Goal: Task Accomplishment & Management: Use online tool/utility

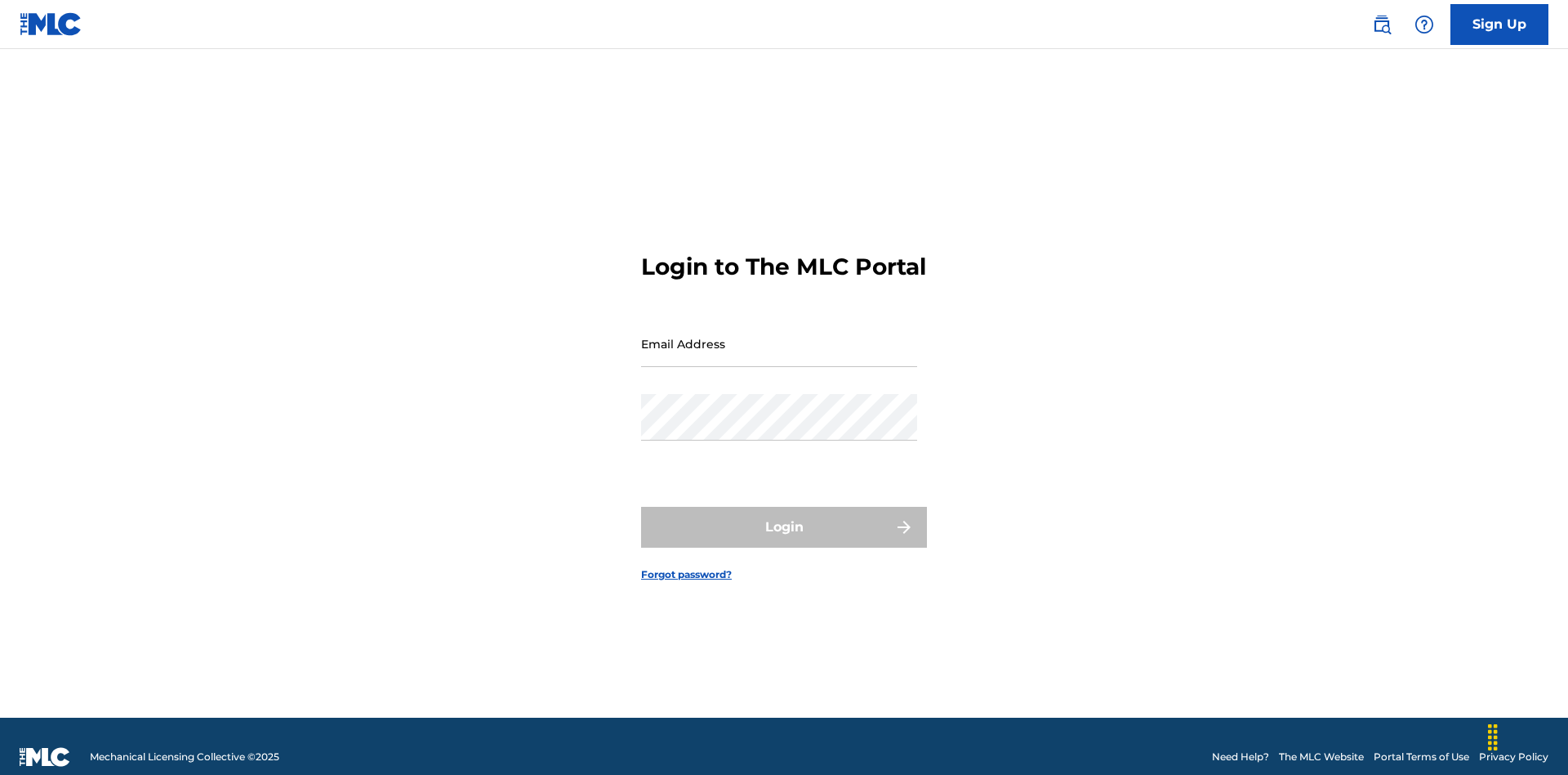
scroll to position [21, 0]
click at [779, 336] on input "Email Address" at bounding box center [779, 343] width 276 height 46
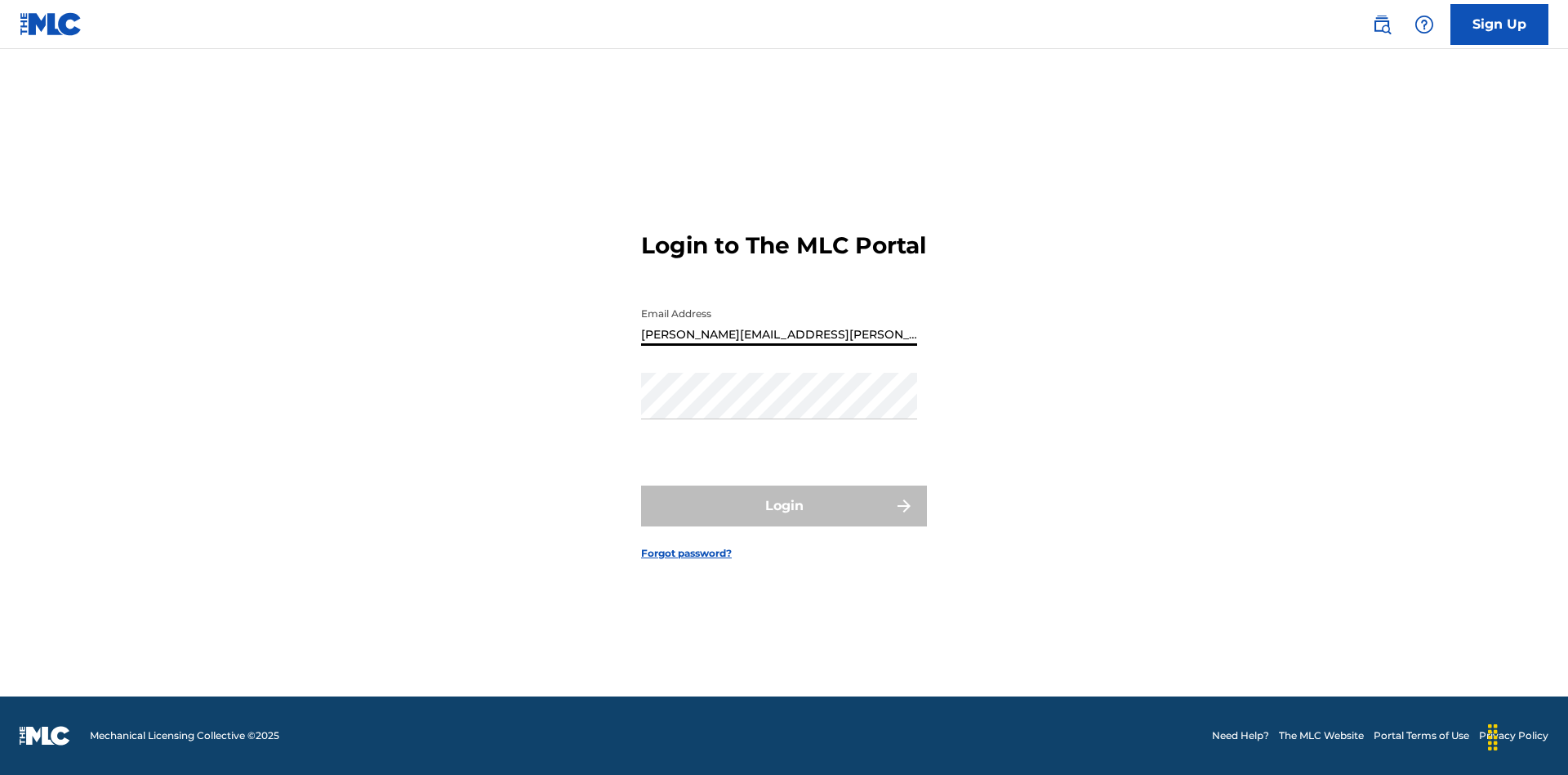
type input "[PERSON_NAME][EMAIL_ADDRESS][PERSON_NAME][DOMAIN_NAME]"
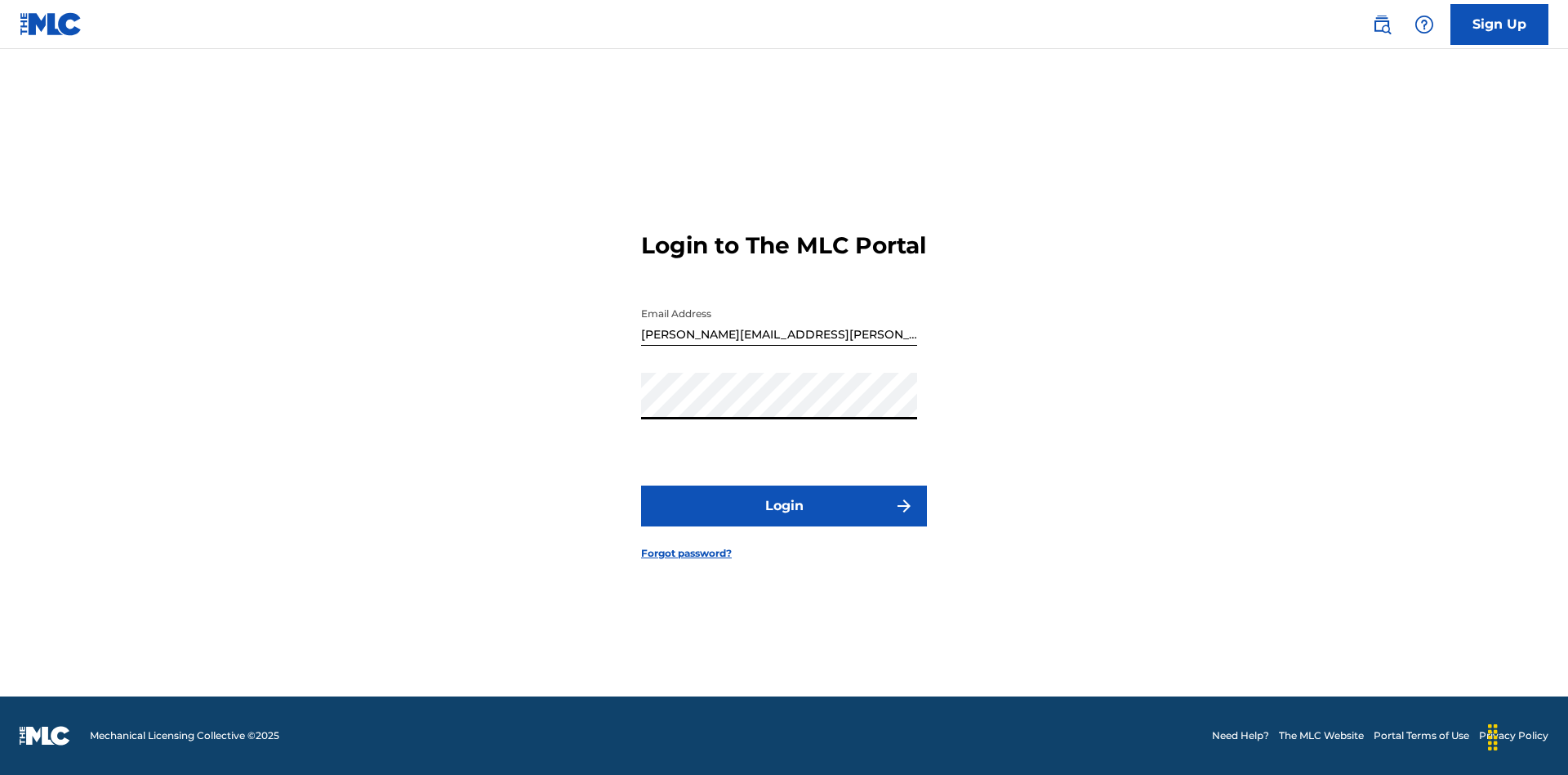
click at [784, 520] on button "Login" at bounding box center [784, 505] width 286 height 41
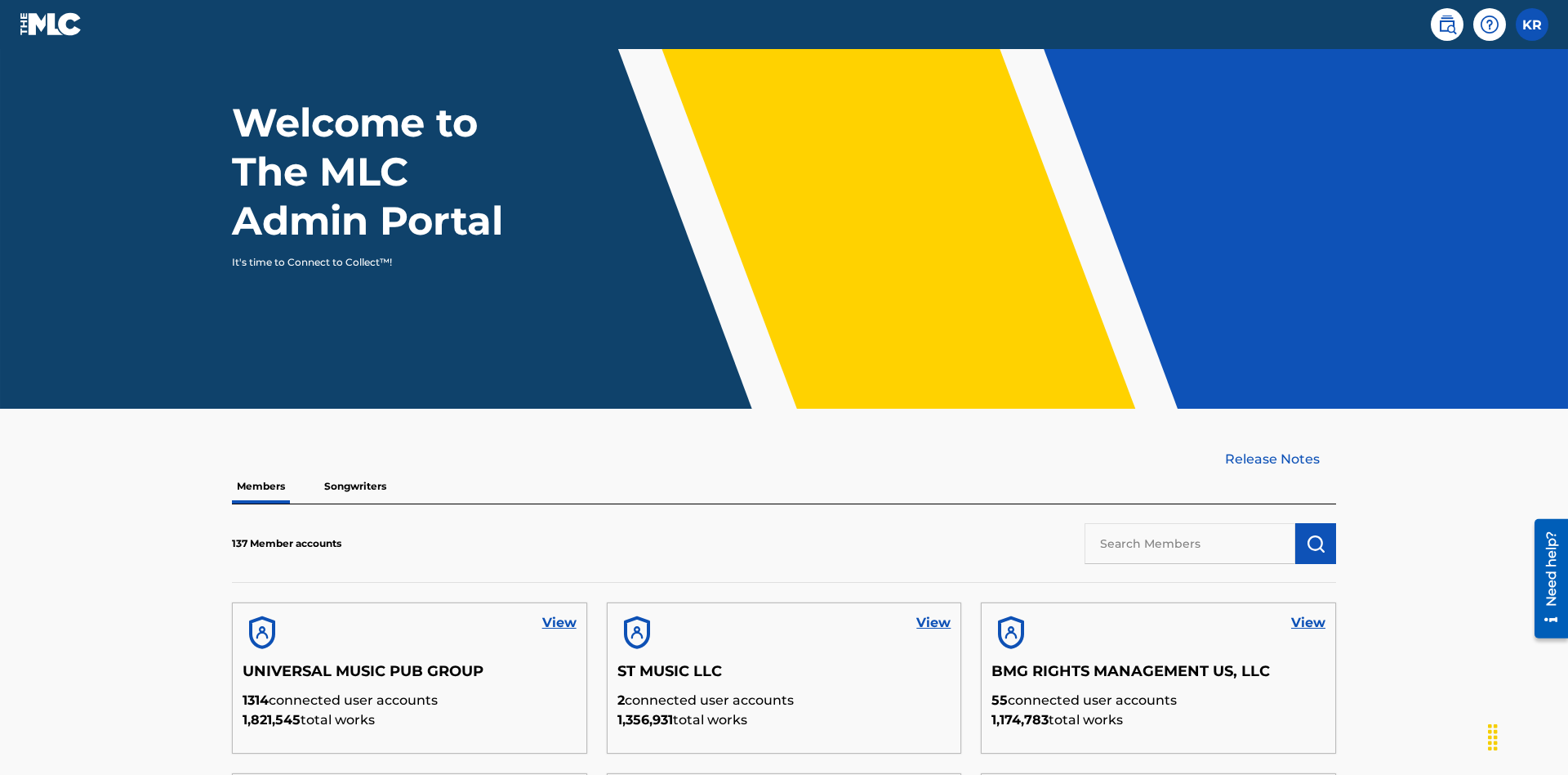
click at [1190, 523] on input "text" at bounding box center [1190, 543] width 210 height 41
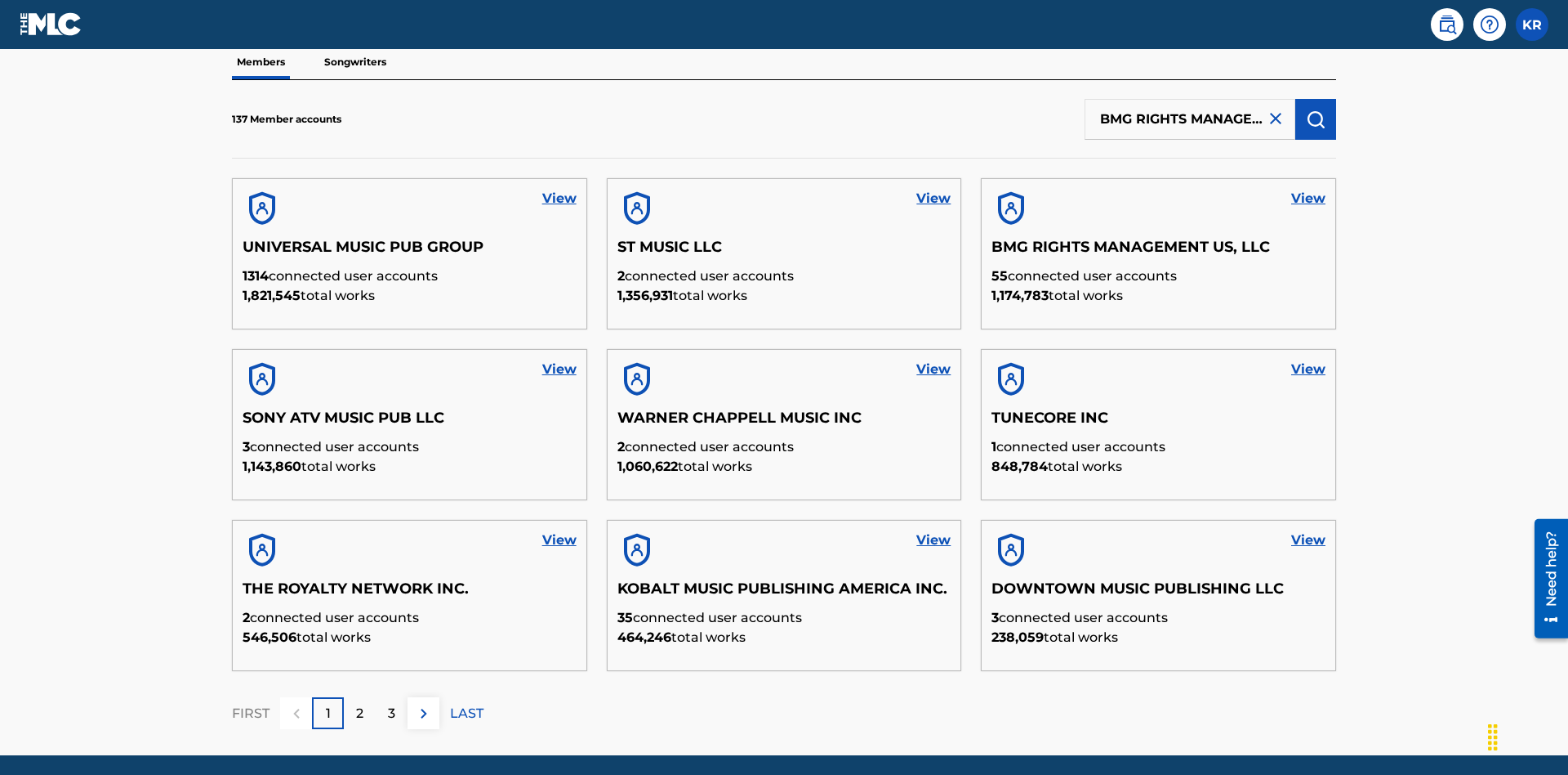
scroll to position [0, 84]
type input "BMG RIGHTS MANAGEMENT US, LLC"
click at [1316, 110] on img "submit" at bounding box center [1315, 119] width 19 height 19
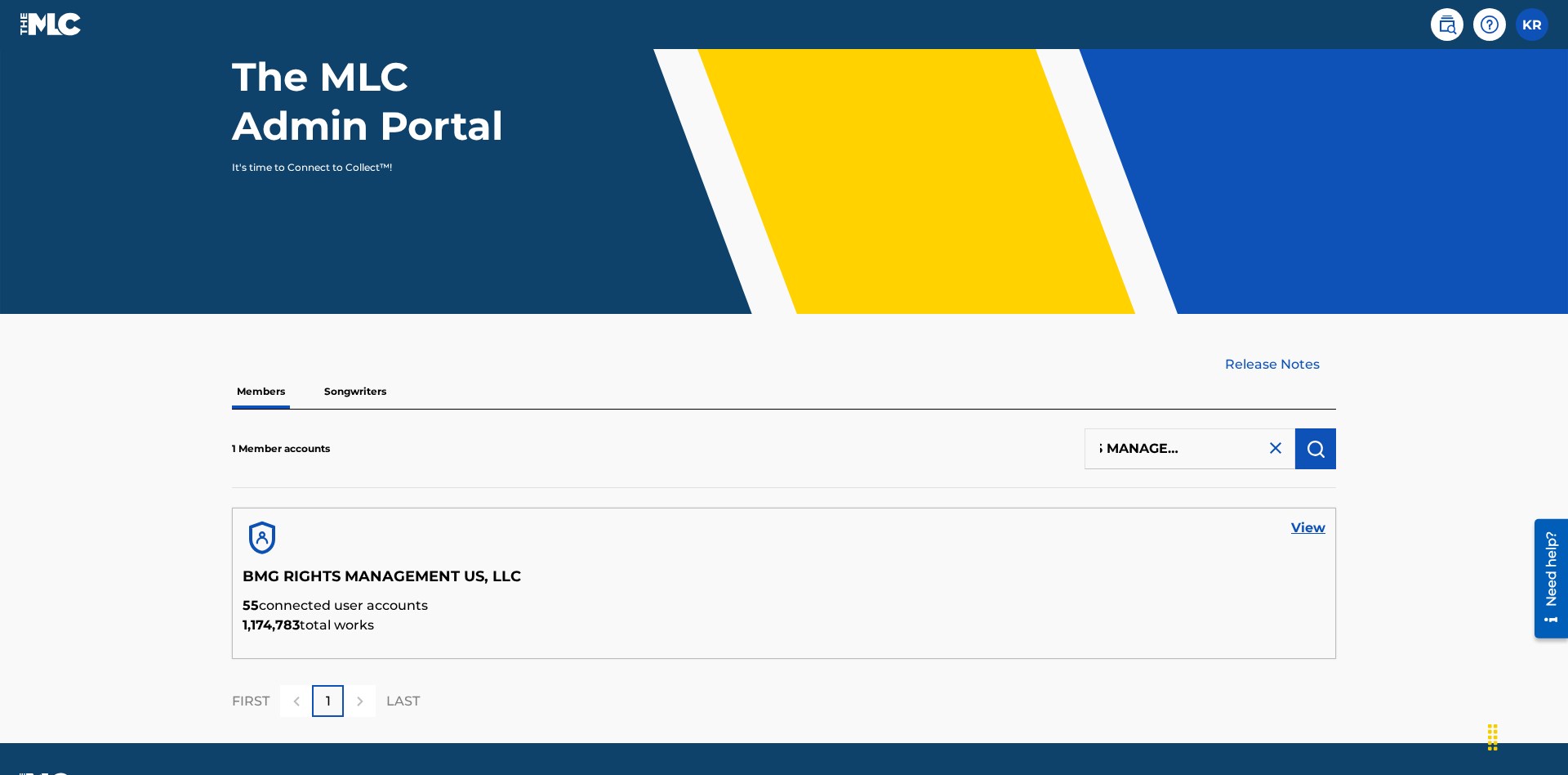
click at [1309, 518] on link "View" at bounding box center [1309, 527] width 35 height 19
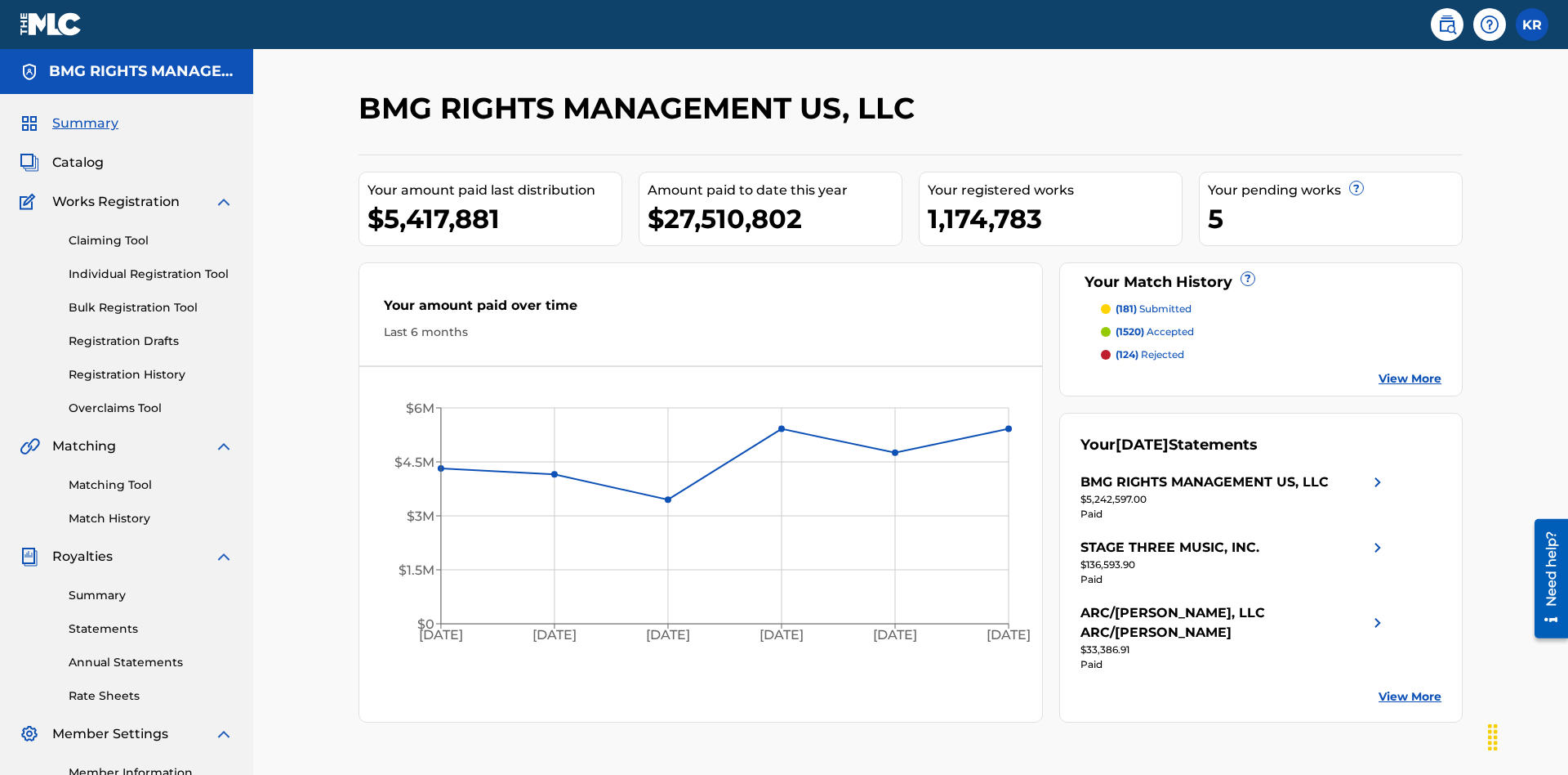
click at [151, 400] on link "Overclaims Tool" at bounding box center [150, 408] width 165 height 17
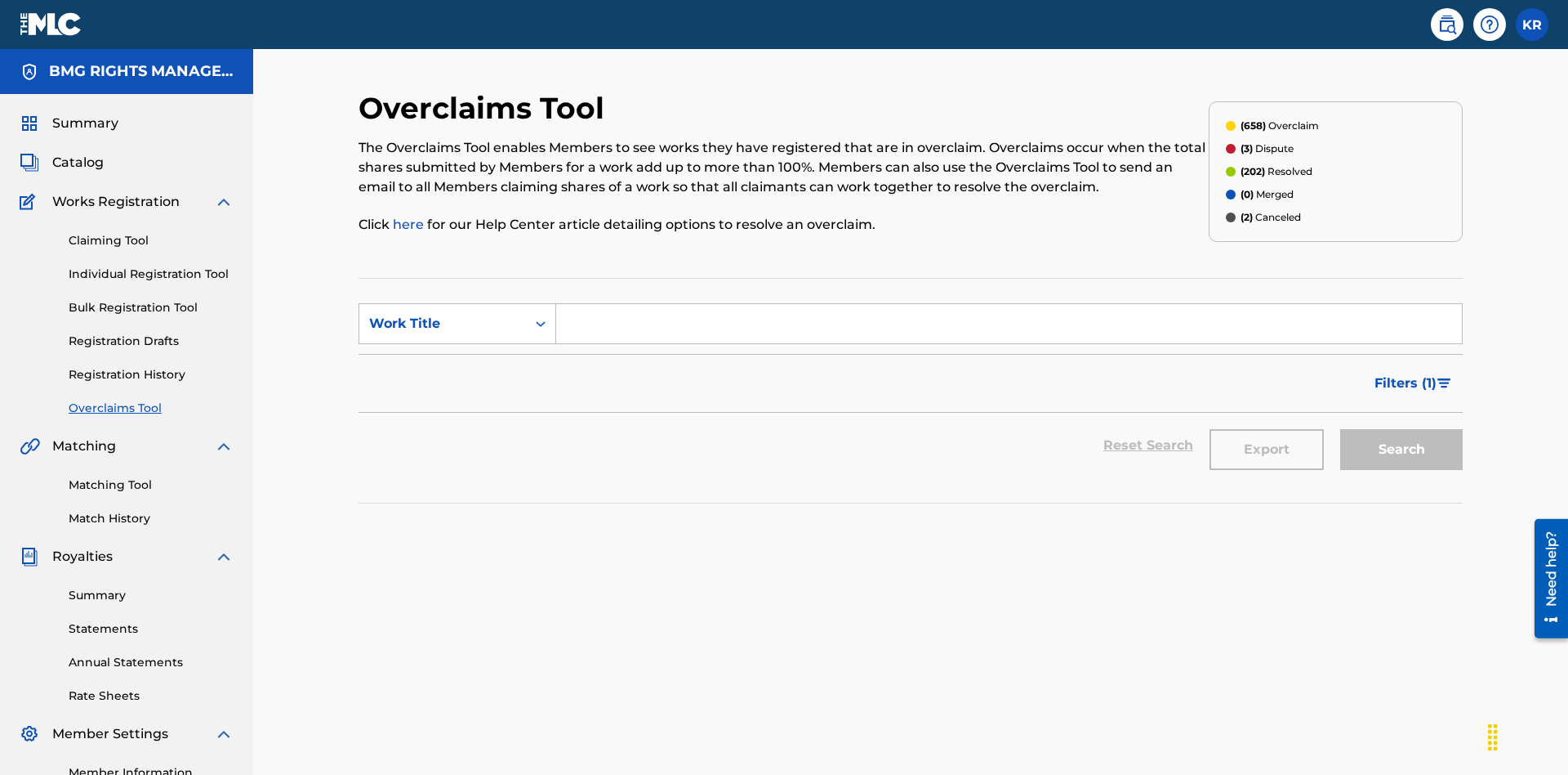
scroll to position [210, 0]
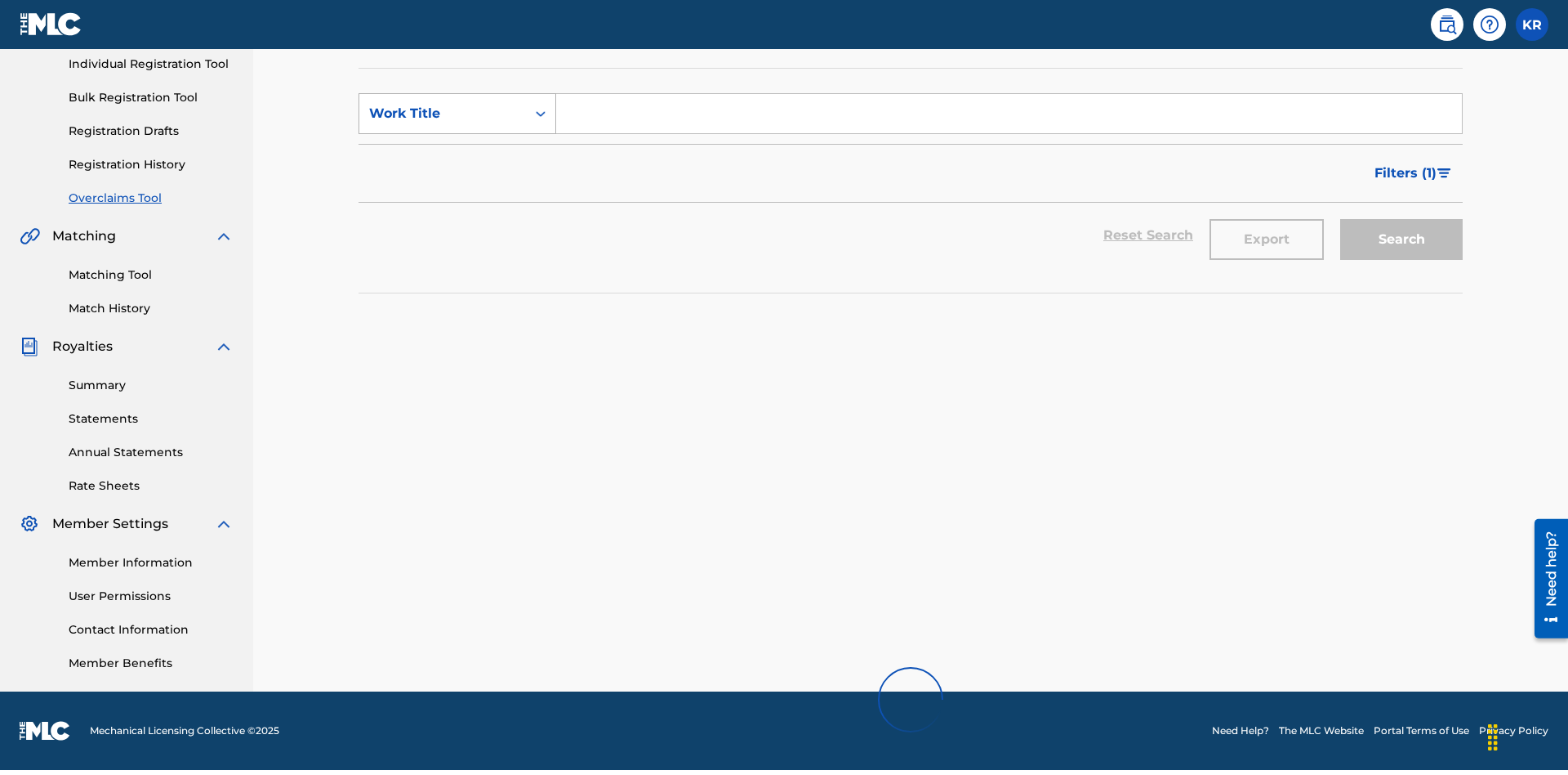
click at [443, 113] on div "Work Title" at bounding box center [443, 113] width 147 height 19
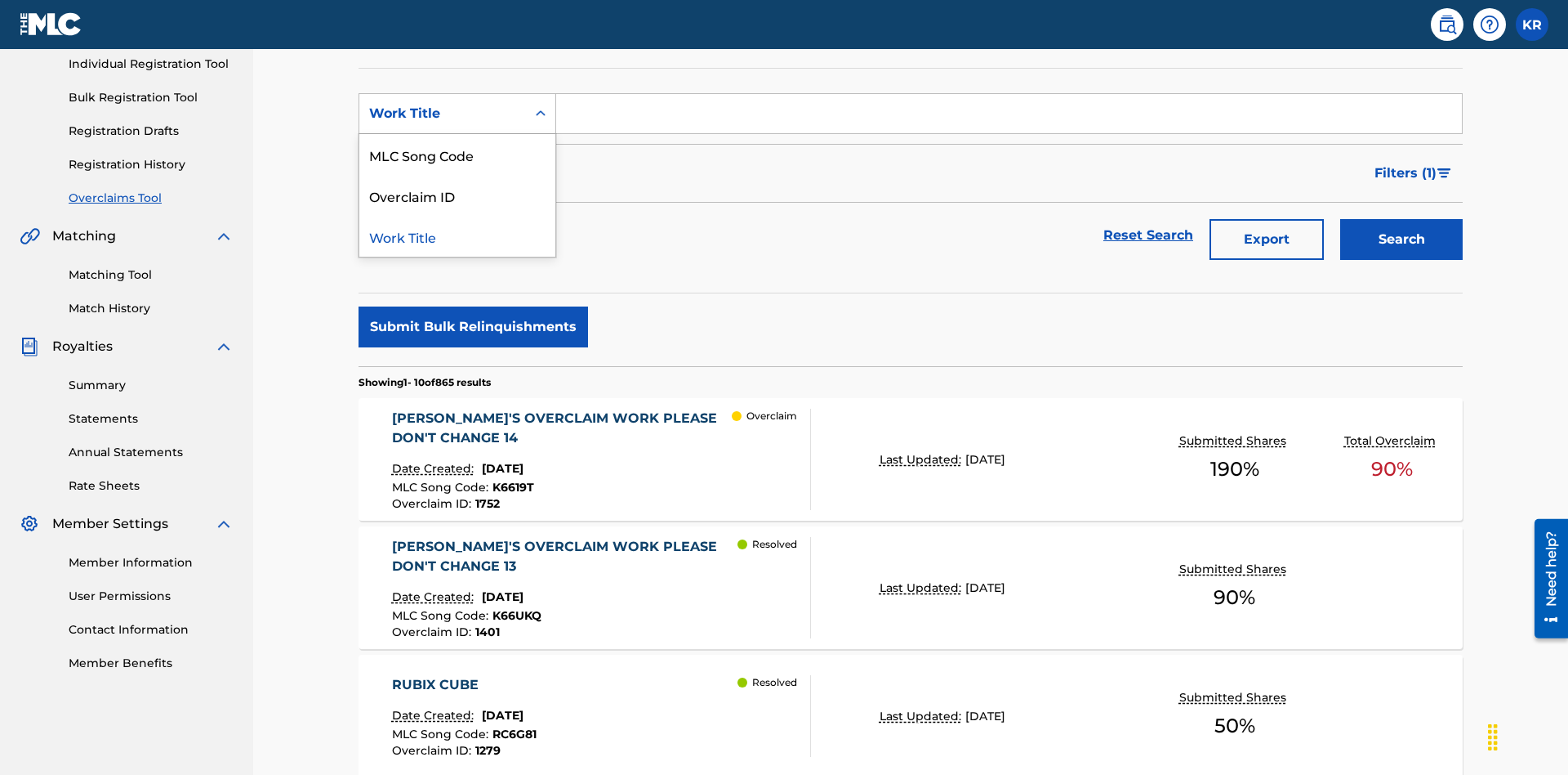
click at [457, 155] on div "MLC Song Code" at bounding box center [457, 155] width 196 height 41
click at [1009, 117] on input "Search Form" at bounding box center [1009, 113] width 906 height 39
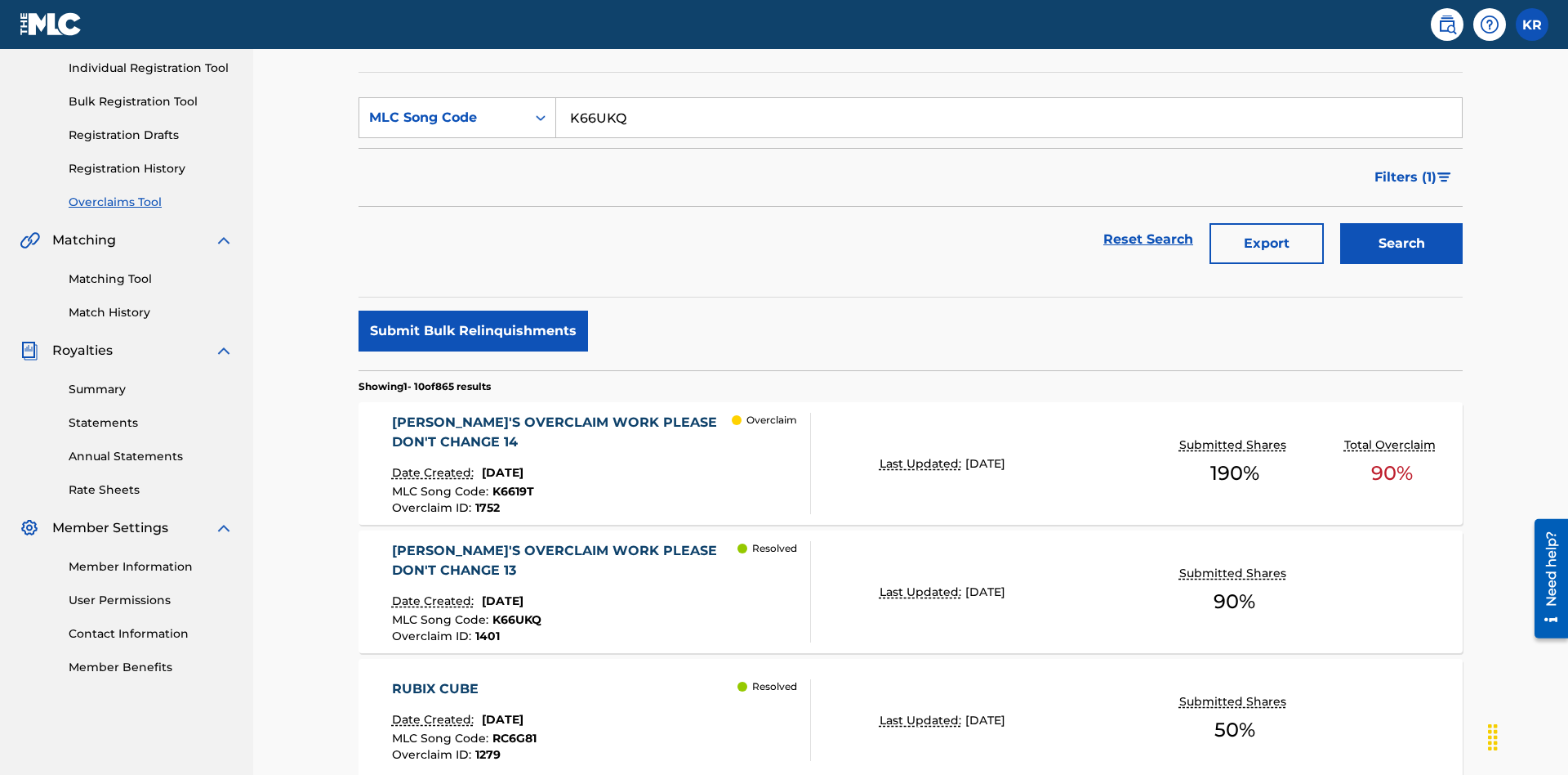
type input "K66UKQ"
click at [1402, 223] on button "Search" at bounding box center [1402, 243] width 122 height 41
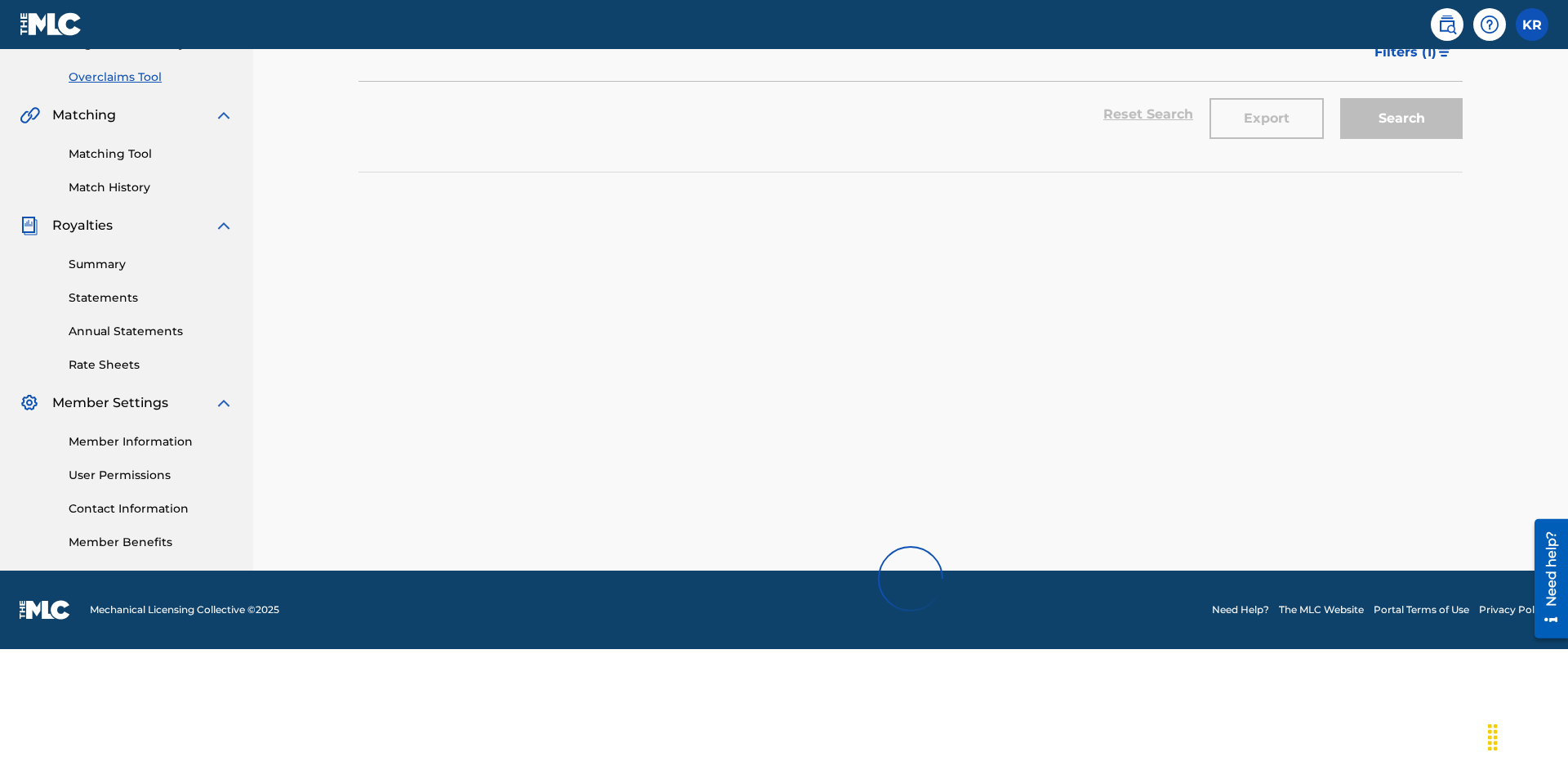
scroll to position [205, 0]
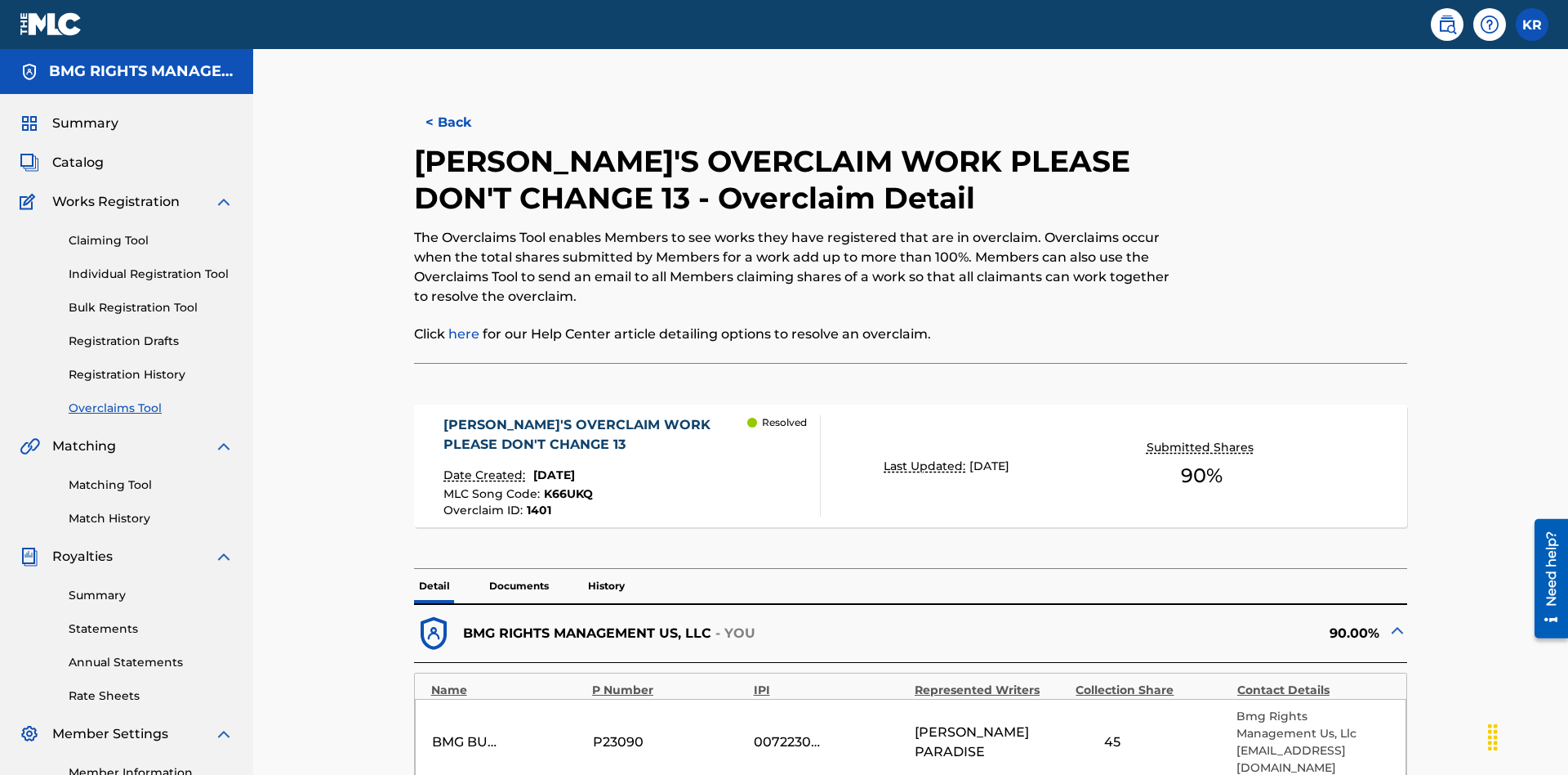
scroll to position [45, 0]
